Goal: Information Seeking & Learning: Learn about a topic

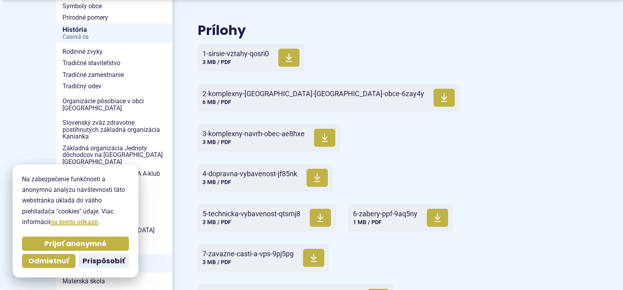
scroll to position [183, 0]
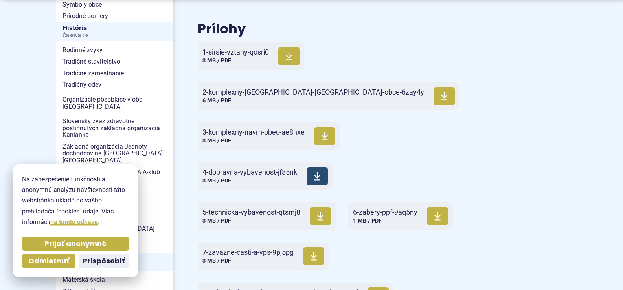
click at [250, 172] on span "4-dopravna-vybavenost-jf85nk" at bounding box center [249, 173] width 95 height 8
click at [87, 86] on span "Tradičný odev" at bounding box center [114, 85] width 104 height 12
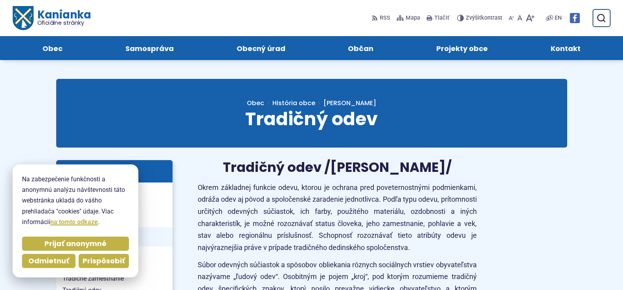
click at [91, 262] on span "Prispôsobiť" at bounding box center [103, 261] width 42 height 9
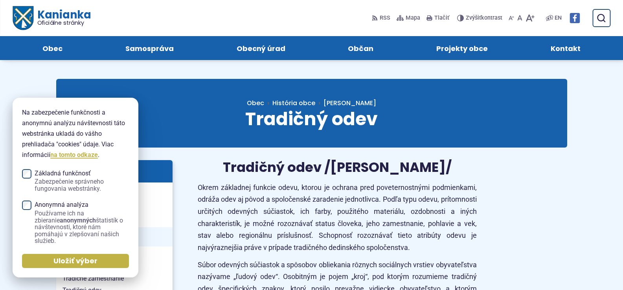
click at [32, 205] on label "Anonymná analýza Používame ich na zbieranie anonymných štatistík o návštevnosti…" at bounding box center [75, 223] width 107 height 43
click at [82, 258] on span "Uložiť výber" at bounding box center [75, 261] width 44 height 9
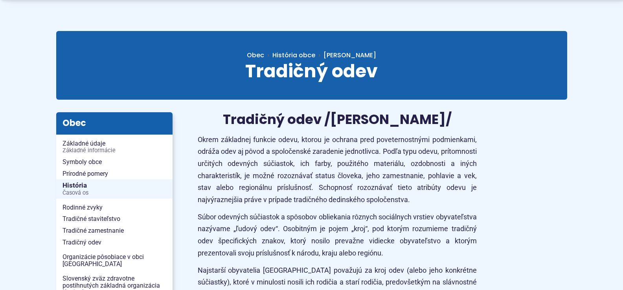
scroll to position [58, 0]
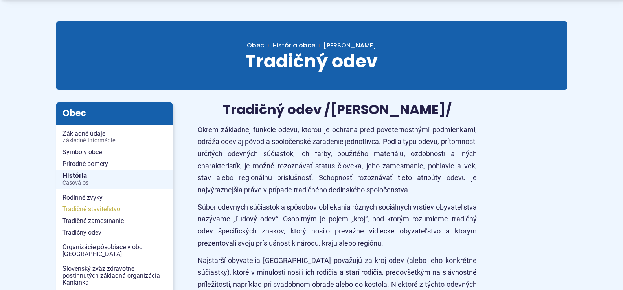
click at [89, 209] on span "Tradičné staviteľstvo" at bounding box center [114, 209] width 104 height 12
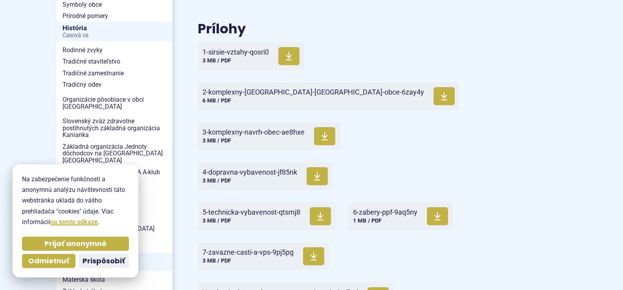
scroll to position [183, 0]
click at [278, 132] on span "3-komplexny-navrh-obec-ae8hxe" at bounding box center [253, 132] width 102 height 8
